Goal: Task Accomplishment & Management: Manage account settings

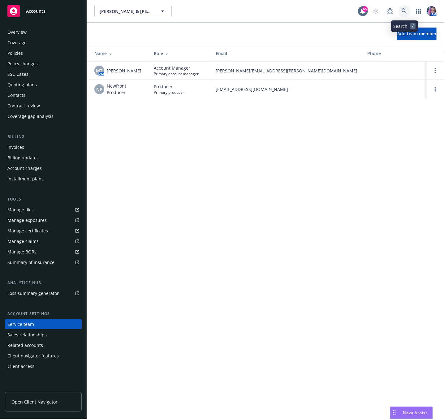
click at [403, 10] on icon at bounding box center [405, 11] width 6 height 6
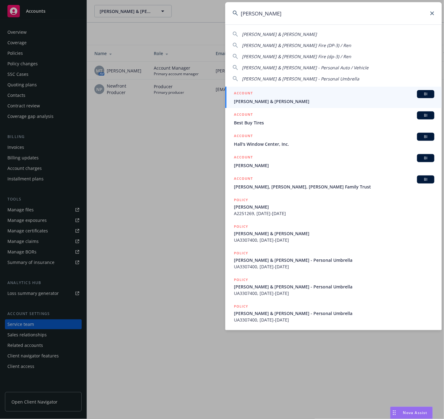
type input "[PERSON_NAME]"
click at [261, 97] on div "ACCOUNT BI" at bounding box center [334, 94] width 201 height 8
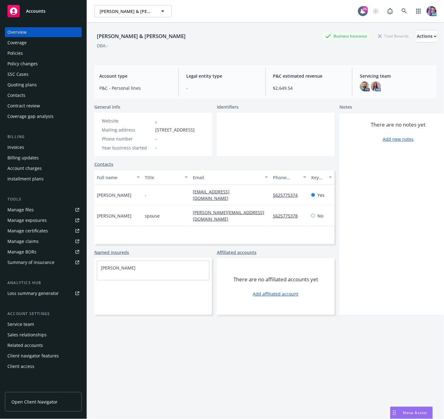
click at [30, 55] on div "Policies" at bounding box center [43, 53] width 72 height 10
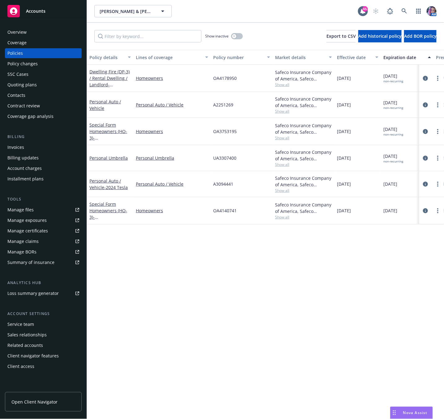
click at [222, 159] on span "UA3307400" at bounding box center [224, 158] width 23 height 7
copy span "UA3307400"
click at [103, 99] on link "Personal Auto / Vehicle" at bounding box center [105, 105] width 32 height 12
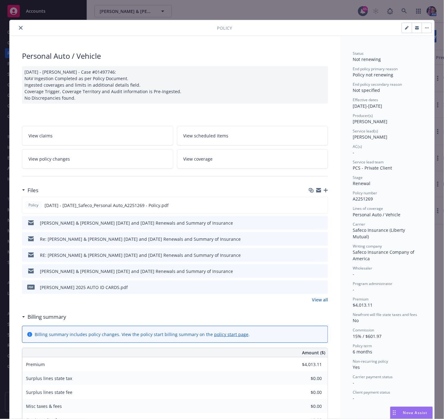
click at [19, 26] on icon "close" at bounding box center [21, 28] width 4 height 4
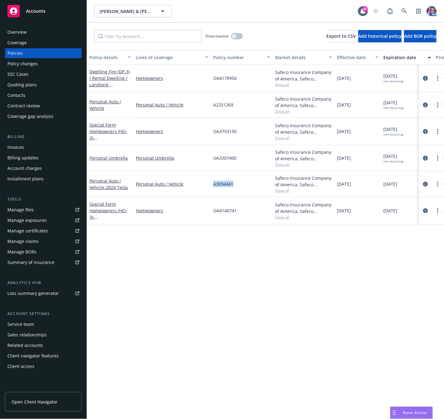
drag, startPoint x: 214, startPoint y: 184, endPoint x: 234, endPoint y: 187, distance: 20.6
click at [234, 187] on div "A3094441" at bounding box center [242, 184] width 62 height 26
copy span "A3094441"
click at [404, 9] on icon at bounding box center [405, 11] width 6 height 6
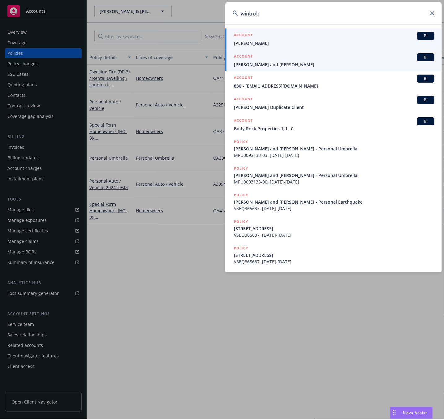
type input "wintrob"
click at [259, 64] on span "[PERSON_NAME] and [PERSON_NAME]" at bounding box center [334, 64] width 201 height 7
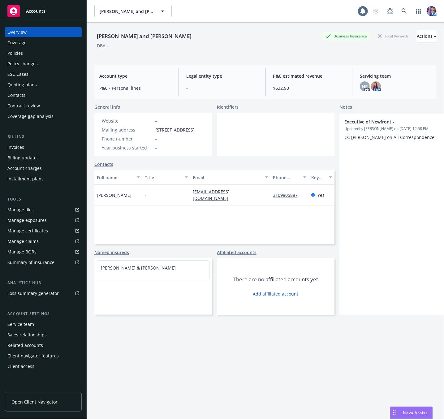
click at [23, 53] on div "Policies" at bounding box center [43, 53] width 72 height 10
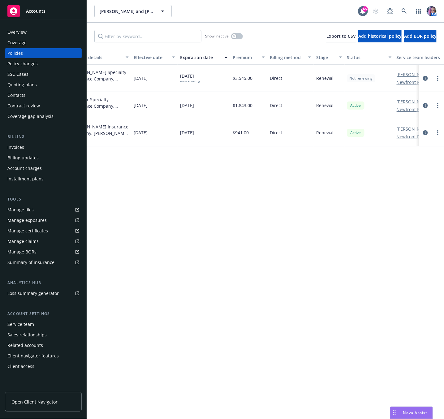
scroll to position [0, 240]
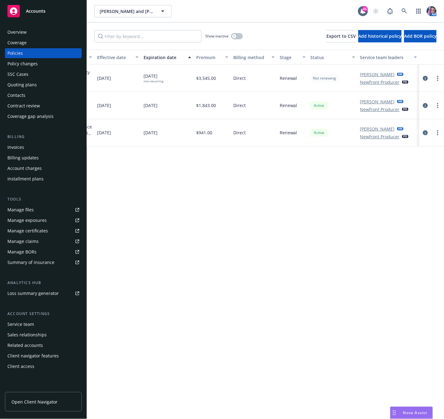
drag, startPoint x: 21, startPoint y: 87, endPoint x: 40, endPoint y: 96, distance: 20.9
click at [21, 87] on div "Quoting plans" at bounding box center [21, 85] width 29 height 10
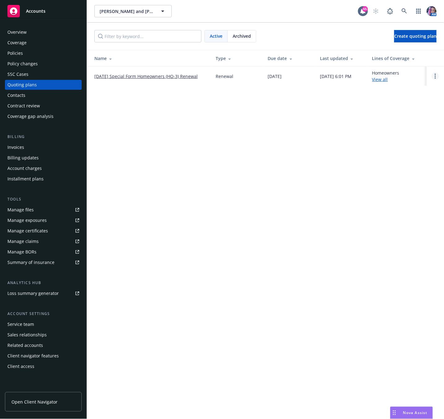
click at [437, 76] on link "Open options" at bounding box center [435, 75] width 7 height 7
click at [398, 73] on span "Archive" at bounding box center [392, 72] width 30 height 6
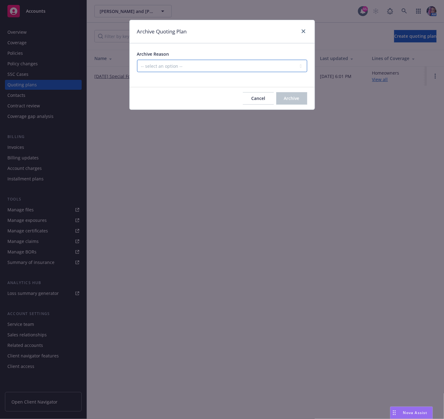
drag, startPoint x: 212, startPoint y: 66, endPoint x: 208, endPoint y: 72, distance: 7.0
click at [212, 66] on select "-- select an option -- All policies in this renewal plan are auto-renewed Creat…" at bounding box center [222, 66] width 170 height 12
select select "ARCHIVED_RENEWAL_POLICY_AUTO_RENEWED"
click at [137, 60] on select "-- select an option -- All policies in this renewal plan are auto-renewed Creat…" at bounding box center [222, 66] width 170 height 12
click at [290, 98] on span "Archive" at bounding box center [291, 98] width 15 height 6
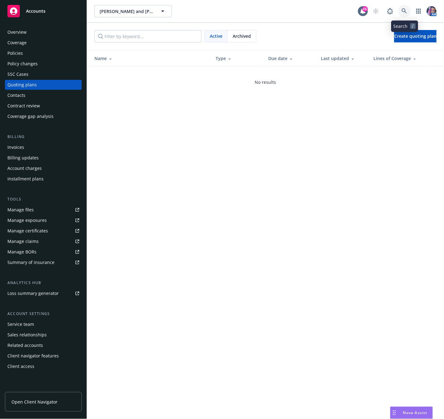
click at [403, 12] on icon at bounding box center [405, 11] width 6 height 6
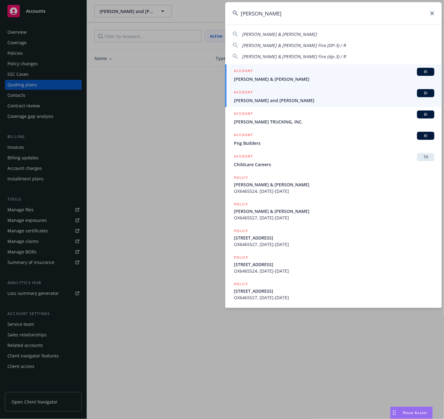
type input "[PERSON_NAME]"
click at [295, 94] on div "ACCOUNT BI" at bounding box center [334, 93] width 201 height 8
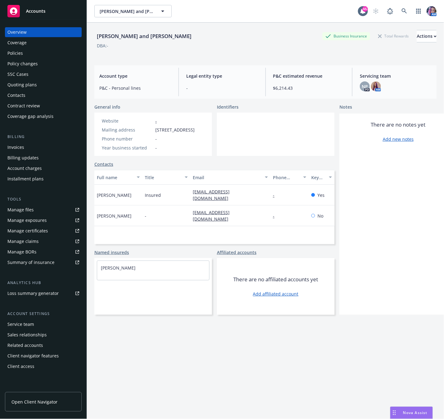
click at [14, 52] on div "Policies" at bounding box center [14, 53] width 15 height 10
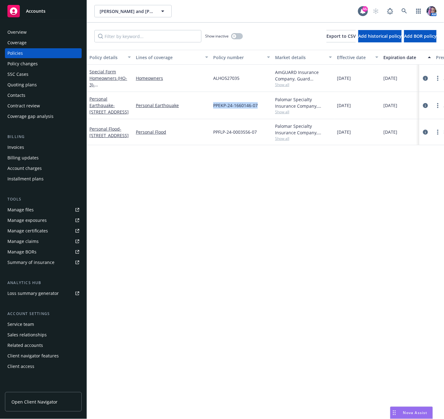
drag, startPoint x: 214, startPoint y: 106, endPoint x: 259, endPoint y: 109, distance: 45.6
click at [259, 109] on div "PPEKP-24-1660146-07" at bounding box center [242, 105] width 62 height 27
copy span "PPEKP-24-1660146-07"
click at [404, 10] on icon at bounding box center [405, 11] width 6 height 6
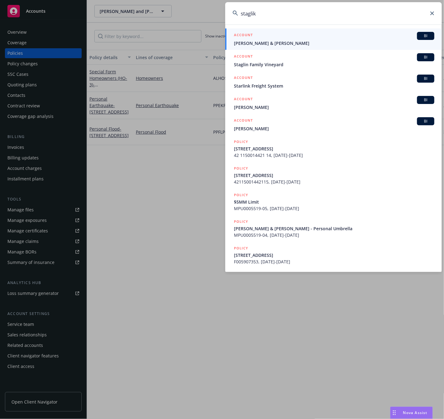
type input "staglik"
click at [291, 40] on span "[PERSON_NAME] & [PERSON_NAME]" at bounding box center [334, 43] width 201 height 7
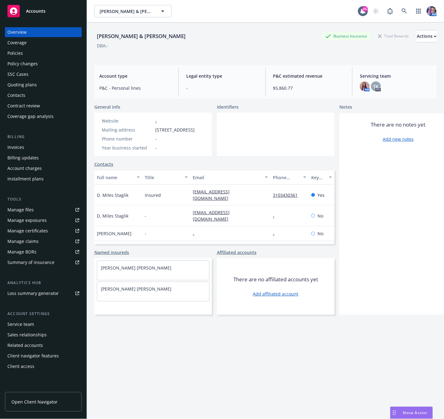
click at [31, 53] on div "Policies" at bounding box center [43, 53] width 72 height 10
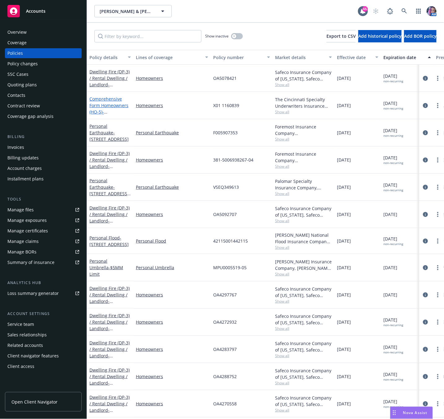
click at [102, 105] on link "Comprehensive Form Homeowners (HO-5) - [STREET_ADDRESS][PERSON_NAME]" at bounding box center [108, 112] width 39 height 32
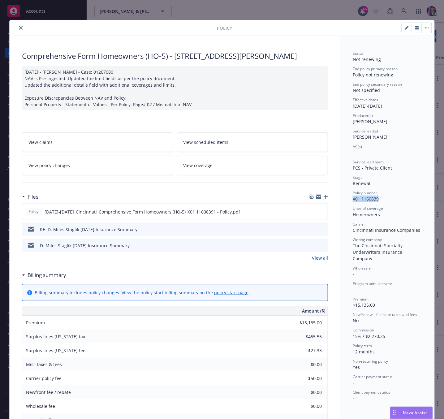
drag, startPoint x: 349, startPoint y: 198, endPoint x: 375, endPoint y: 202, distance: 25.8
click at [375, 202] on div "Policy number X01 1160839" at bounding box center [387, 196] width 69 height 12
copy span "X01 1160839"
drag, startPoint x: 172, startPoint y: 56, endPoint x: 250, endPoint y: 56, distance: 77.7
click at [250, 56] on div "Comprehensive Form Homeowners (HO-5) - [STREET_ADDRESS][PERSON_NAME]" at bounding box center [175, 56] width 306 height 11
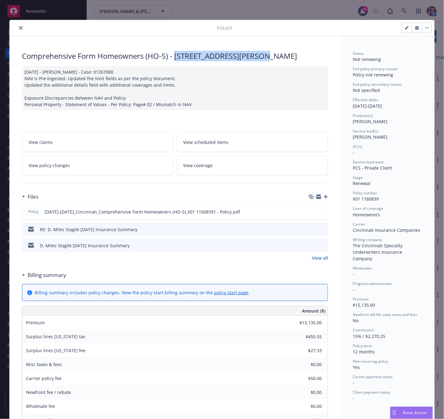
copy div "[STREET_ADDRESS]"
click at [15, 51] on div "Comprehensive Form Homeowners (HO-5) - [STREET_ADDRESS][PERSON_NAME] [DATE] - […" at bounding box center [175, 328] width 331 height 584
click at [415, 29] on icon "button" at bounding box center [417, 28] width 4 height 2
click at [20, 30] on button "close" at bounding box center [20, 27] width 7 height 7
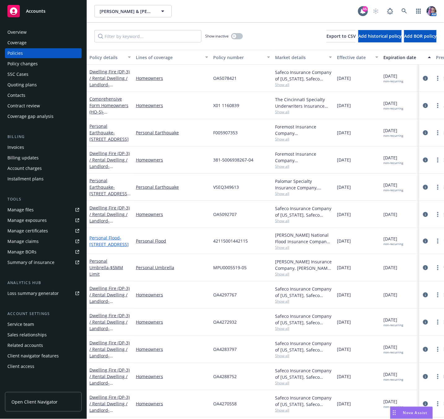
click at [116, 242] on span "- [STREET_ADDRESS]" at bounding box center [108, 241] width 39 height 12
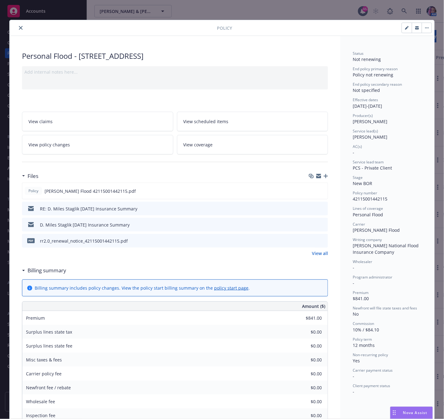
click at [19, 27] on icon "close" at bounding box center [21, 28] width 4 height 4
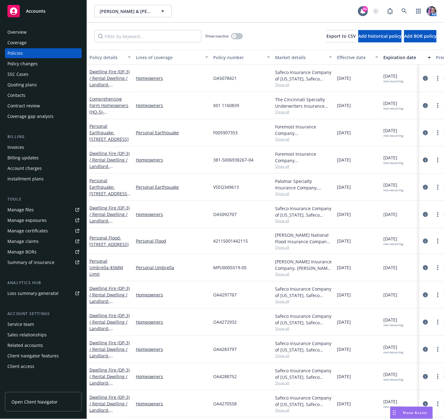
click at [215, 268] on span "MPU0005519-05" at bounding box center [229, 267] width 33 height 7
drag, startPoint x: 215, startPoint y: 268, endPoint x: 251, endPoint y: 272, distance: 36.7
click at [251, 272] on div "MPU0005519-05" at bounding box center [242, 267] width 62 height 27
copy span "MPU0005519-05"
click at [26, 83] on div "Quoting plans" at bounding box center [21, 85] width 29 height 10
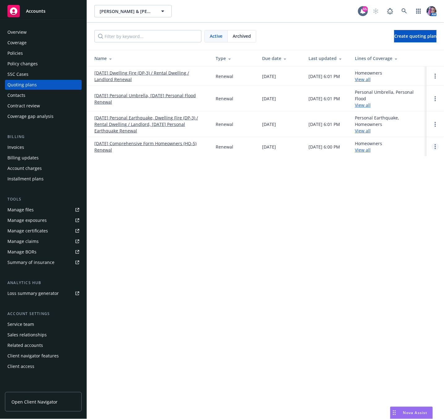
click at [437, 147] on link "Open options" at bounding box center [435, 146] width 7 height 7
click at [399, 141] on span "Archive" at bounding box center [392, 143] width 30 height 6
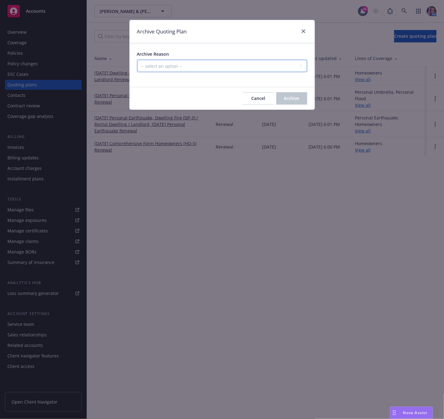
click at [176, 63] on select "-- select an option -- All policies in this renewal plan are auto-renewed Creat…" at bounding box center [222, 66] width 170 height 12
select select "ARCHIVED_RENEWAL_POLICY_AUTO_RENEWED"
click at [137, 60] on select "-- select an option -- All policies in this renewal plan are auto-renewed Creat…" at bounding box center [222, 66] width 170 height 12
click at [289, 104] on button "Archive" at bounding box center [291, 98] width 31 height 12
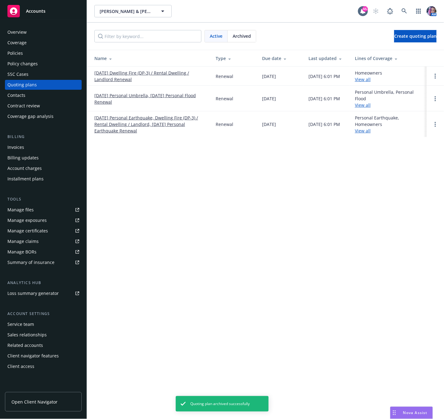
click at [431, 125] on td at bounding box center [435, 124] width 17 height 26
click at [436, 125] on circle "Open options" at bounding box center [435, 124] width 1 height 1
click at [414, 120] on link "Archive" at bounding box center [404, 120] width 54 height 12
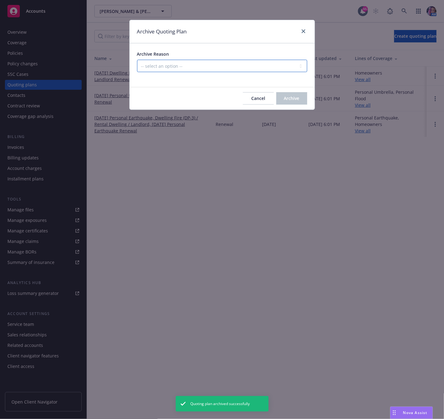
click at [199, 63] on select "-- select an option -- All policies in this renewal plan are auto-renewed Creat…" at bounding box center [222, 66] width 170 height 12
select select "ARCHIVED_RENEWAL_POLICY_AUTO_RENEWED"
click at [137, 60] on select "-- select an option -- All policies in this renewal plan are auto-renewed Creat…" at bounding box center [222, 66] width 170 height 12
click at [297, 98] on span "Archive" at bounding box center [291, 98] width 15 height 6
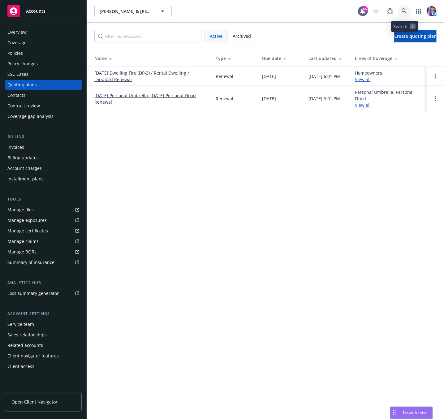
click at [401, 10] on link at bounding box center [404, 11] width 12 height 12
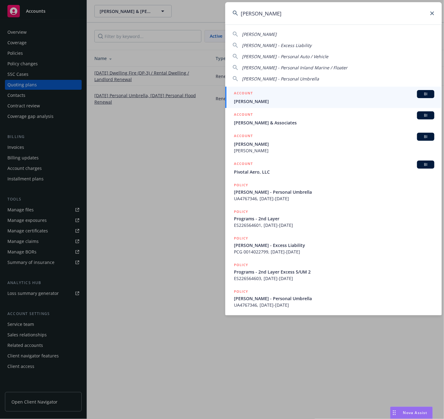
type input "[PERSON_NAME]"
click at [264, 97] on div "ACCOUNT BI" at bounding box center [334, 94] width 201 height 8
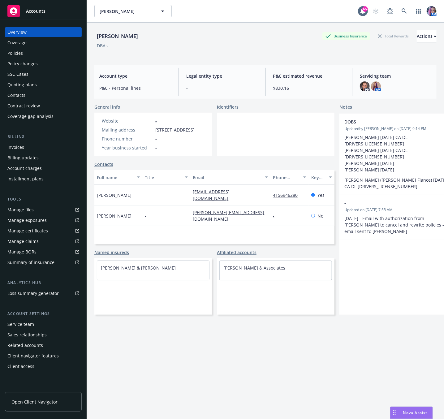
click at [21, 85] on div "Quoting plans" at bounding box center [21, 85] width 29 height 10
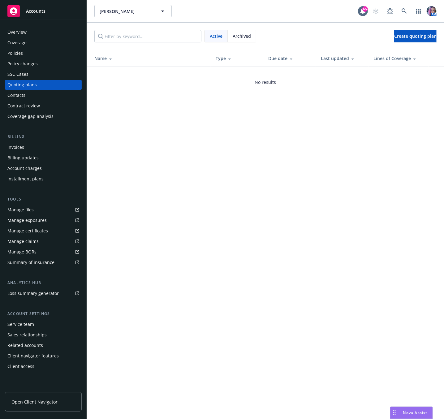
click at [19, 50] on div "Policies" at bounding box center [14, 53] width 15 height 10
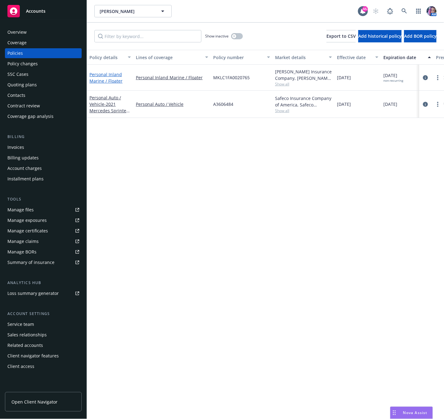
click at [115, 78] on link "Personal Inland Marine / Floater" at bounding box center [105, 78] width 33 height 12
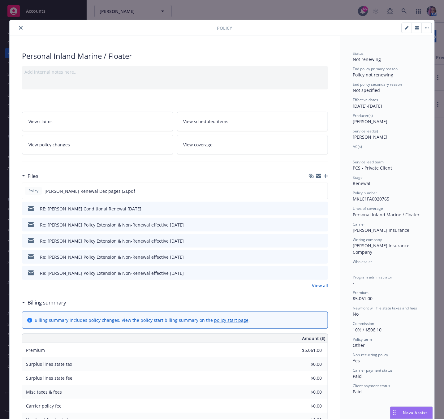
click at [19, 27] on icon "close" at bounding box center [21, 28] width 4 height 4
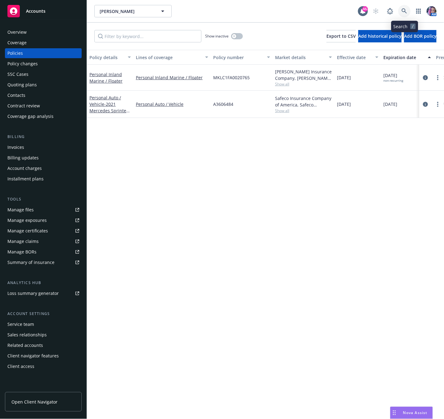
click at [407, 8] on icon at bounding box center [405, 11] width 6 height 6
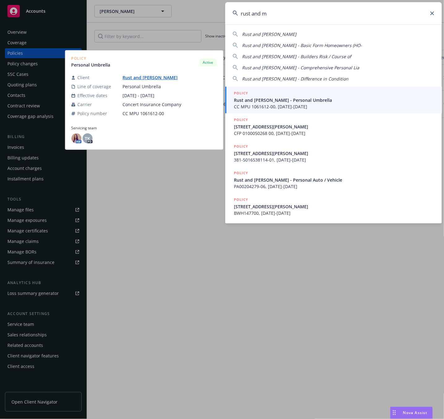
type input "rust and m"
click at [269, 102] on span "Rust and [PERSON_NAME] - Personal Umbrella" at bounding box center [334, 100] width 201 height 7
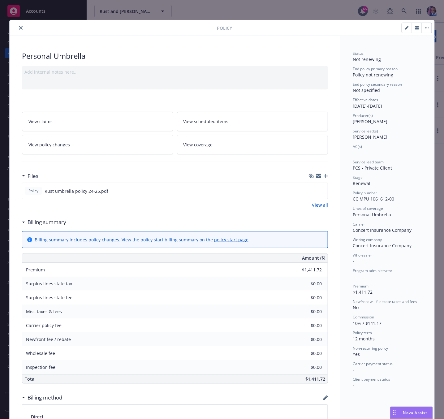
click at [19, 25] on button "close" at bounding box center [20, 27] width 7 height 7
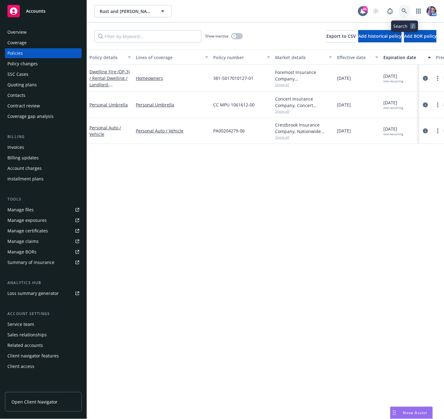
click at [401, 15] on link at bounding box center [404, 11] width 12 height 12
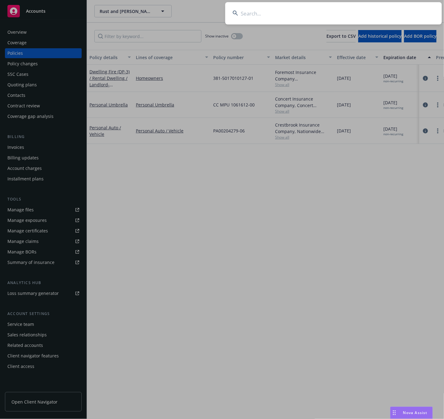
click at [310, 16] on input at bounding box center [333, 13] width 217 height 22
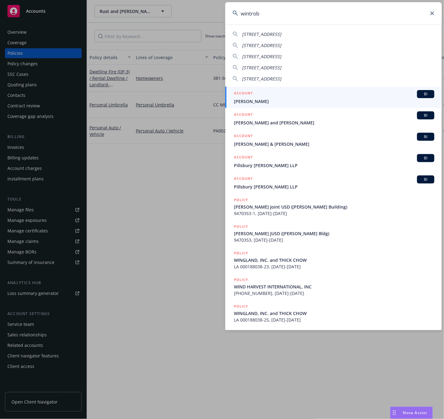
type input "wintrob"
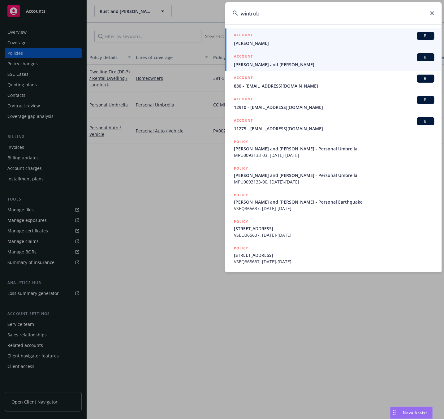
click at [256, 61] on span "[PERSON_NAME] and [PERSON_NAME]" at bounding box center [334, 64] width 201 height 7
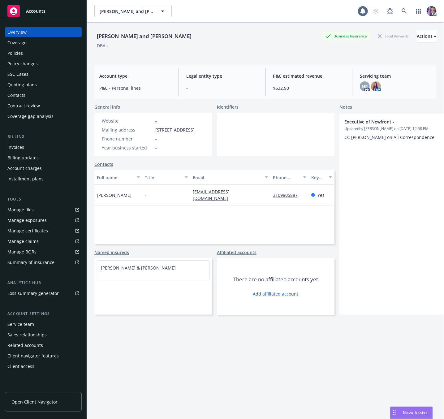
click at [14, 53] on div "Policies" at bounding box center [14, 53] width 15 height 10
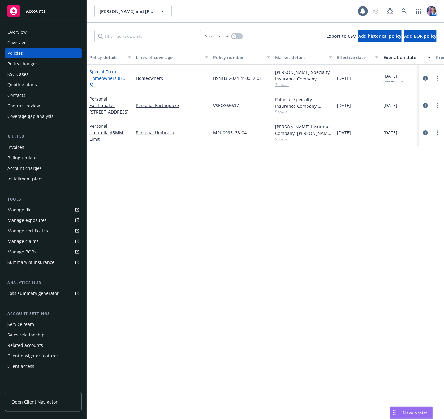
click at [108, 83] on span "- [STREET_ADDRESS]" at bounding box center [108, 88] width 39 height 12
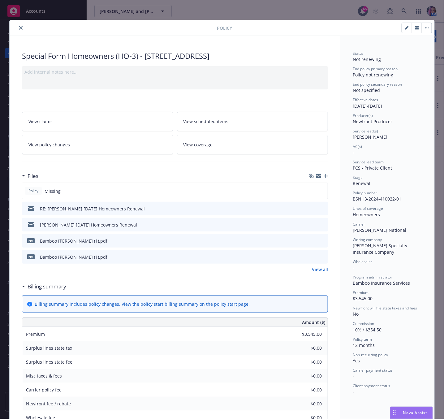
drag, startPoint x: 142, startPoint y: 57, endPoint x: 247, endPoint y: 58, distance: 105.0
click at [247, 58] on div "Special Form Homeowners (HO-3) - [STREET_ADDRESS]" at bounding box center [175, 56] width 306 height 11
copy div "[STREET_ADDRESS]"
drag, startPoint x: 413, startPoint y: 26, endPoint x: 188, endPoint y: 62, distance: 228.6
click at [415, 26] on icon "button" at bounding box center [417, 28] width 4 height 4
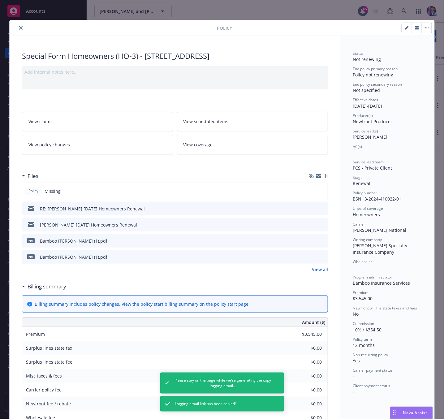
drag, startPoint x: 16, startPoint y: 27, endPoint x: 23, endPoint y: 36, distance: 10.8
click at [19, 27] on icon "close" at bounding box center [21, 28] width 4 height 4
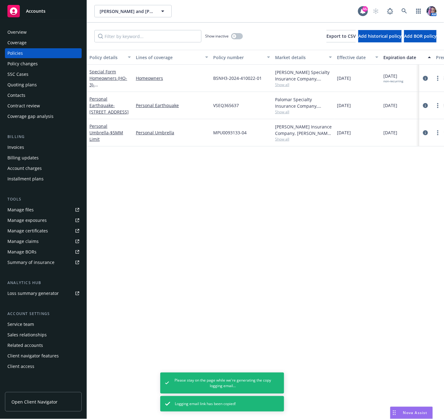
click at [20, 29] on div "Overview" at bounding box center [16, 32] width 19 height 10
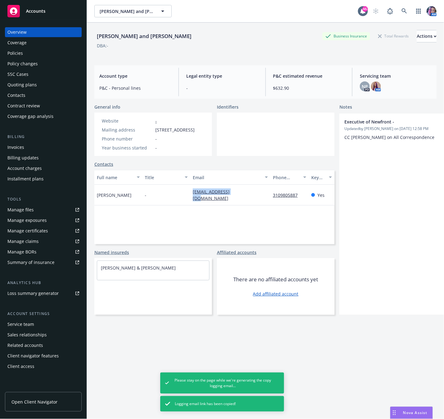
drag, startPoint x: 187, startPoint y: 200, endPoint x: 236, endPoint y: 205, distance: 49.2
click at [236, 205] on div "[PERSON_NAME] - [EMAIL_ADDRESS][DOMAIN_NAME] 3109805887 Yes" at bounding box center [214, 195] width 240 height 21
copy div "[EMAIL_ADDRESS][DOMAIN_NAME]"
